Goal: Transaction & Acquisition: Purchase product/service

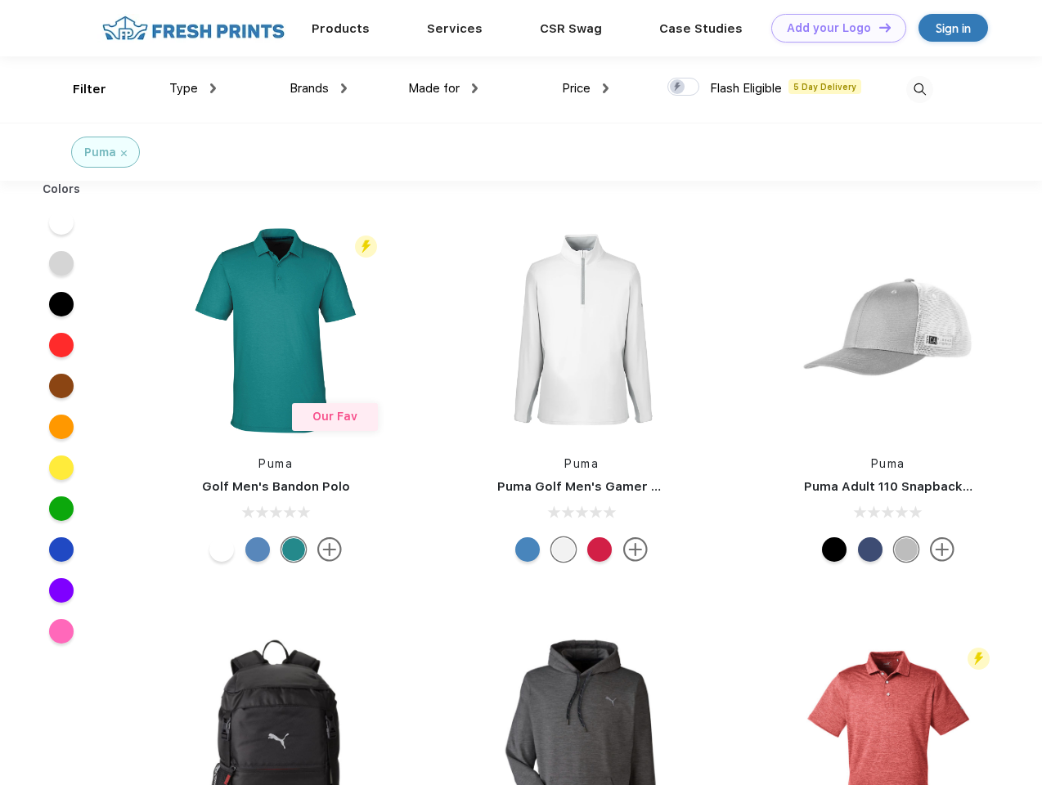
click at [832, 28] on link "Add your Logo Design Tool" at bounding box center [838, 28] width 135 height 29
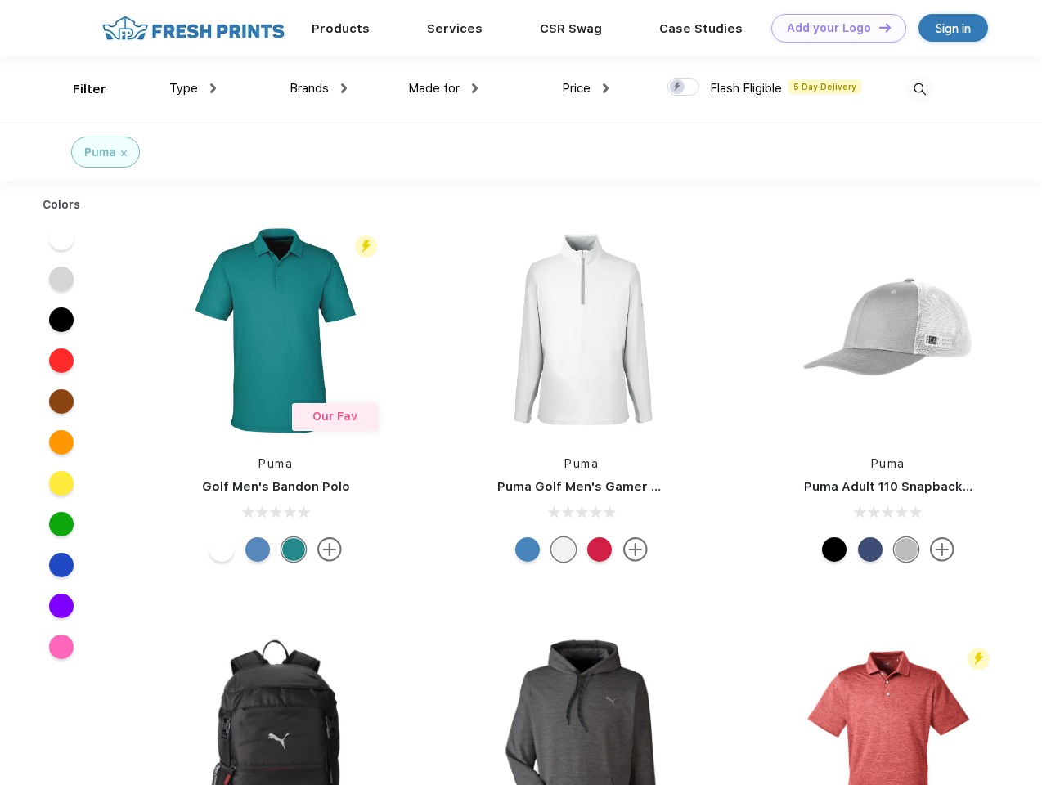
click at [0, 0] on div "Design Tool" at bounding box center [0, 0] width 0 height 0
click at [877, 27] on link "Add your Logo Design Tool" at bounding box center [838, 28] width 135 height 29
click at [78, 89] on div "Filter" at bounding box center [90, 89] width 34 height 19
click at [193, 88] on span "Type" at bounding box center [183, 88] width 29 height 15
click at [318, 88] on span "Brands" at bounding box center [308, 88] width 39 height 15
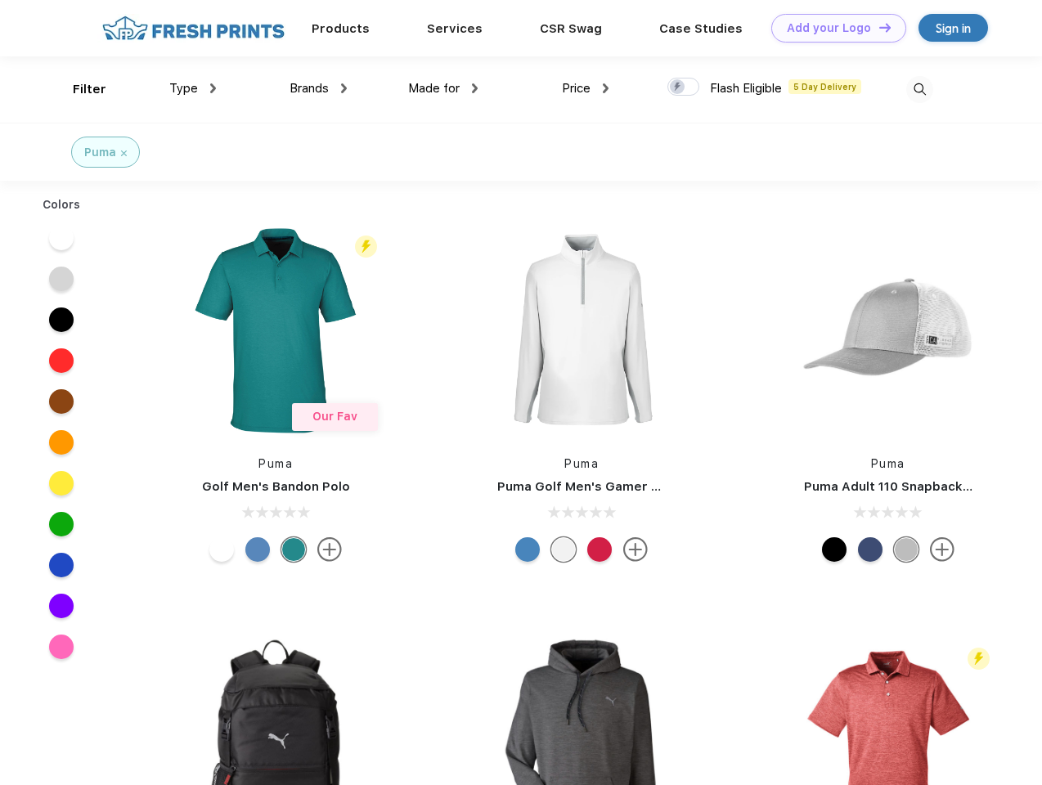
click at [443, 88] on span "Made for" at bounding box center [434, 88] width 52 height 15
click at [585, 88] on span "Price" at bounding box center [576, 88] width 29 height 15
click at [684, 87] on div at bounding box center [683, 87] width 32 height 18
click at [678, 87] on input "checkbox" at bounding box center [672, 82] width 11 height 11
click at [919, 89] on img at bounding box center [919, 89] width 27 height 27
